Goal: Understand process/instructions: Learn how to perform a task or action

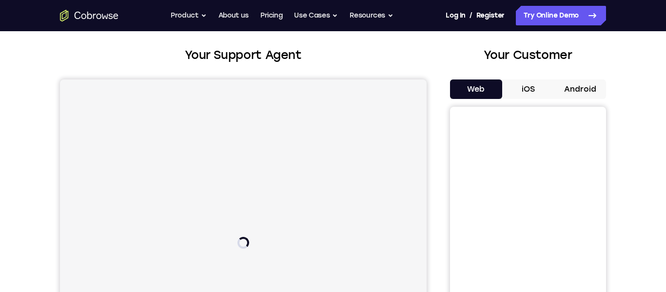
click at [579, 93] on button "Android" at bounding box center [580, 90] width 52 height 20
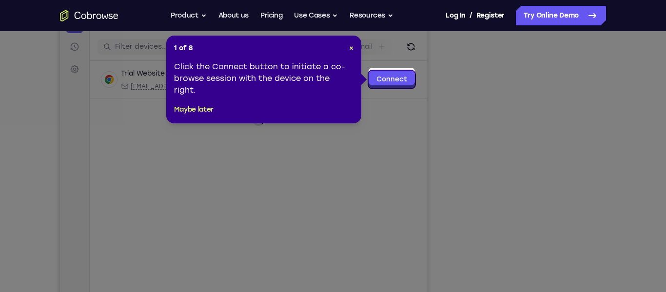
scroll to position [115, 0]
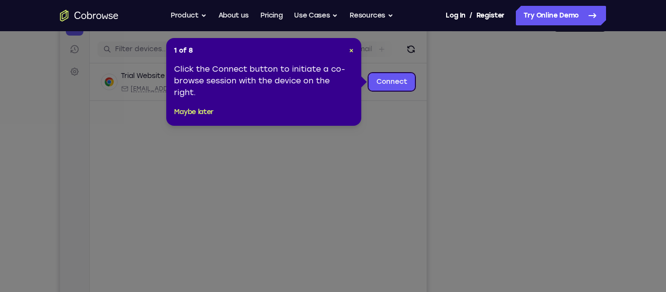
click at [361, 49] on div "1 of 8 × Click the Connect button to initiate a co-browse session with the devi…" at bounding box center [263, 82] width 195 height 88
click at [351, 51] on span "×" at bounding box center [351, 50] width 4 height 8
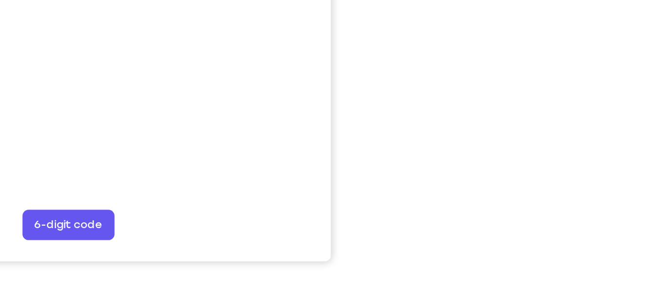
scroll to position [180, 0]
